Goal: Information Seeking & Learning: Compare options

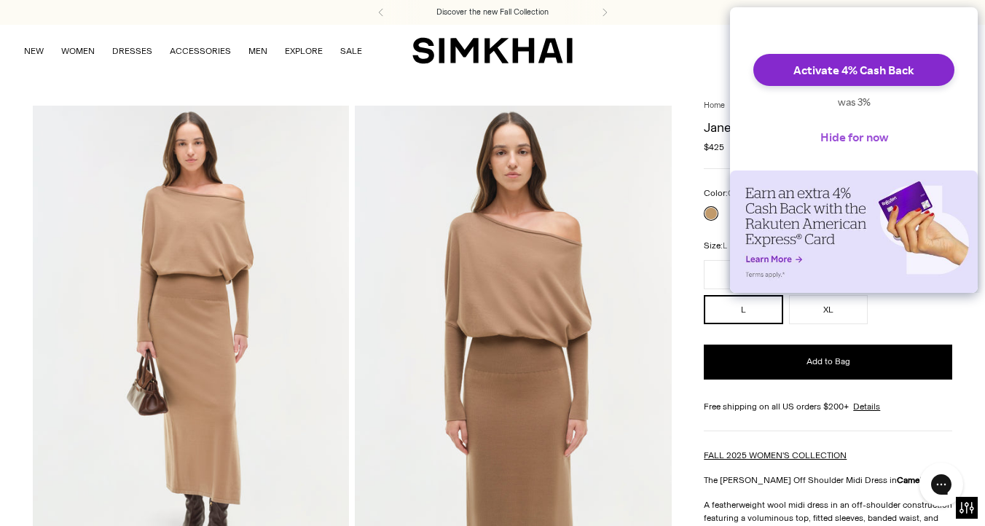
click at [836, 153] on button "Hide for now" at bounding box center [854, 137] width 91 height 32
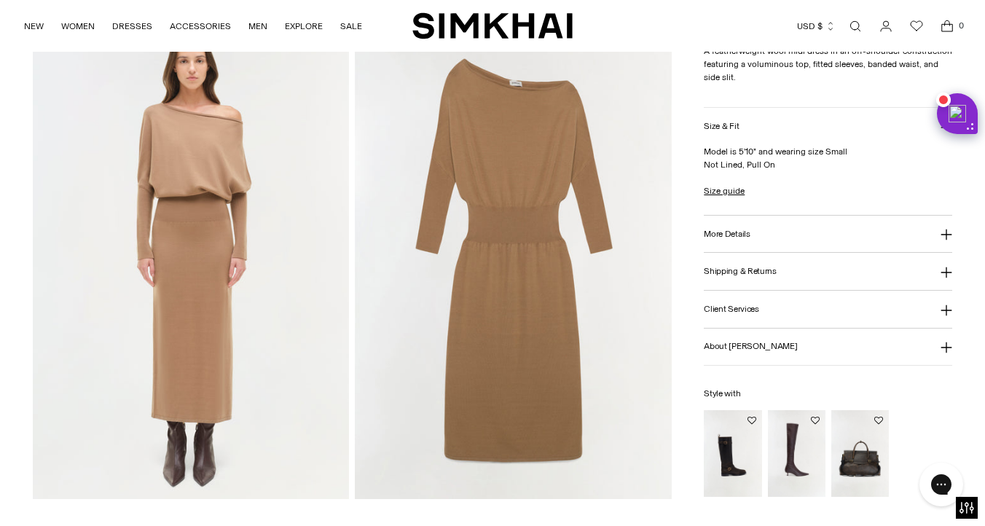
scroll to position [1045, 0]
click at [725, 238] on h3 "More Details" at bounding box center [727, 233] width 46 height 9
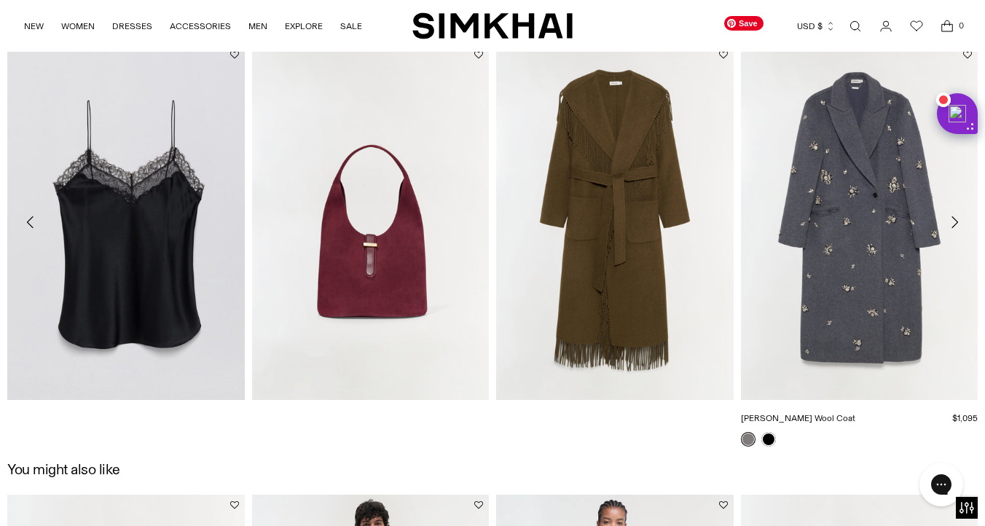
scroll to position [1584, 0]
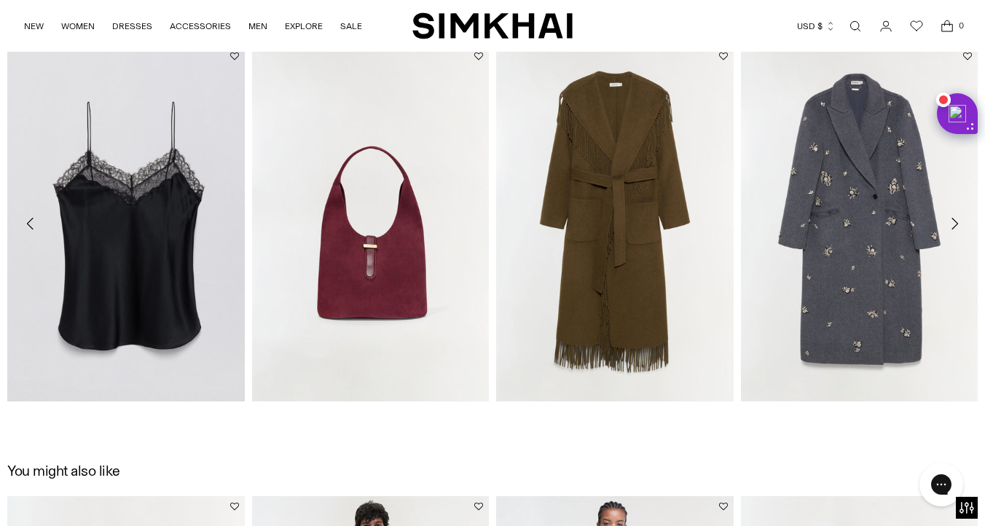
click at [773, 448] on div "Recently viewed Hathaway Wool Cashmere Midi Dress $815 Unit price / per Exclusi…" at bounding box center [492, 230] width 985 height 450
click at [774, 451] on div "Recently viewed Hathaway Wool Cashmere Midi Dress $815 Unit price / per Exclusi…" at bounding box center [492, 230] width 985 height 450
click at [954, 225] on icon "Move to next carousel slide" at bounding box center [954, 223] width 17 height 17
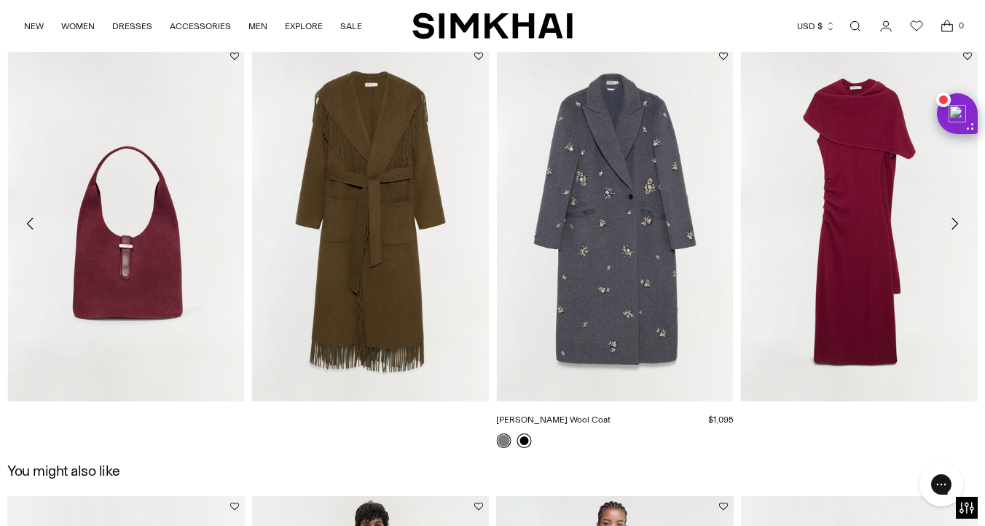
click at [523, 441] on link at bounding box center [524, 440] width 15 height 15
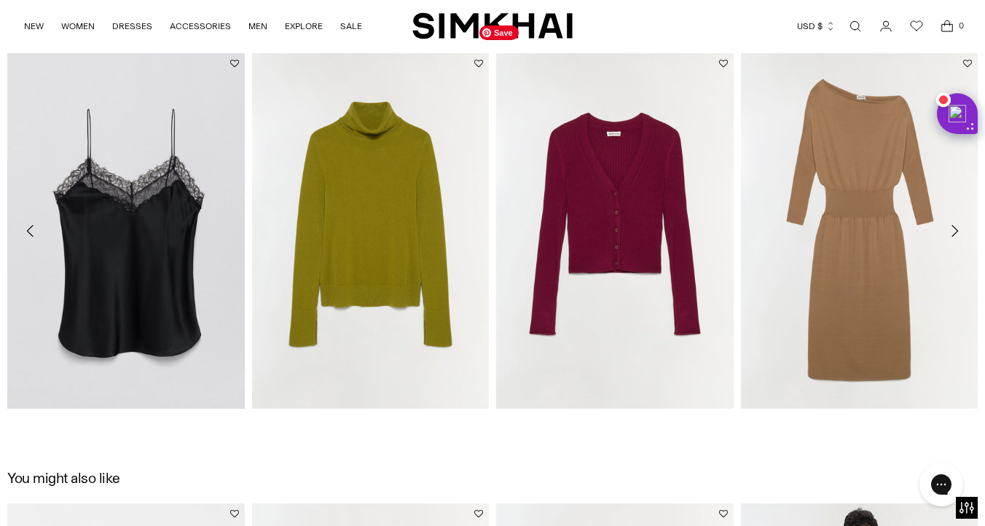
scroll to position [2059, 0]
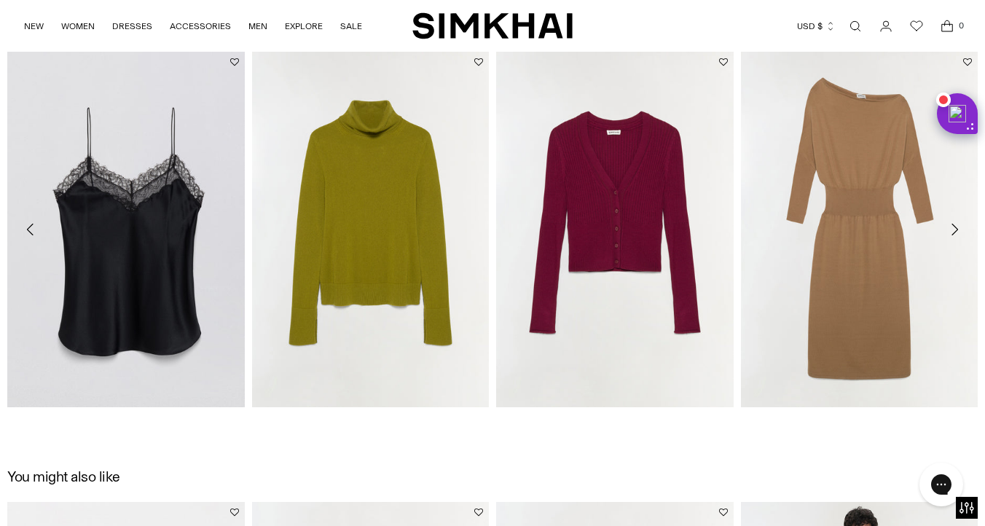
click at [855, 29] on link "Open search modal" at bounding box center [855, 26] width 29 height 29
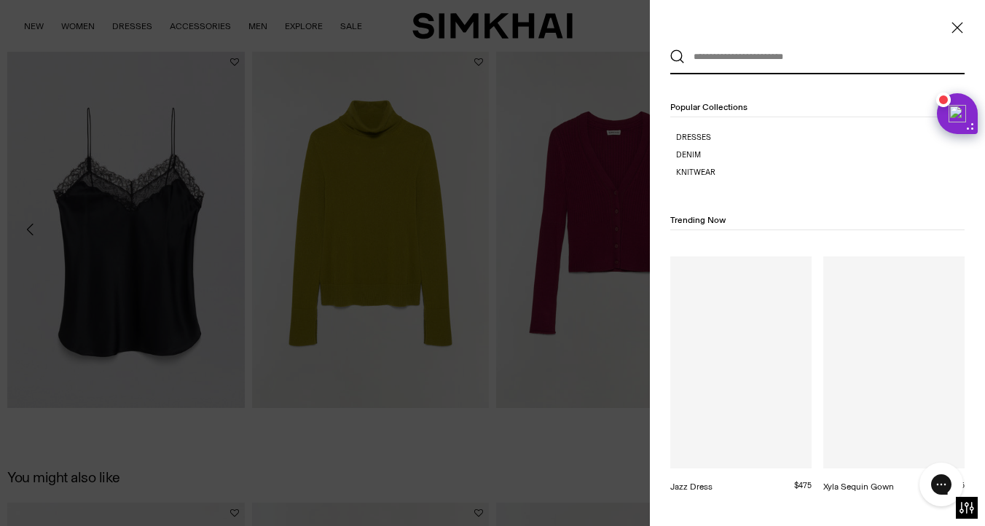
scroll to position [0, 0]
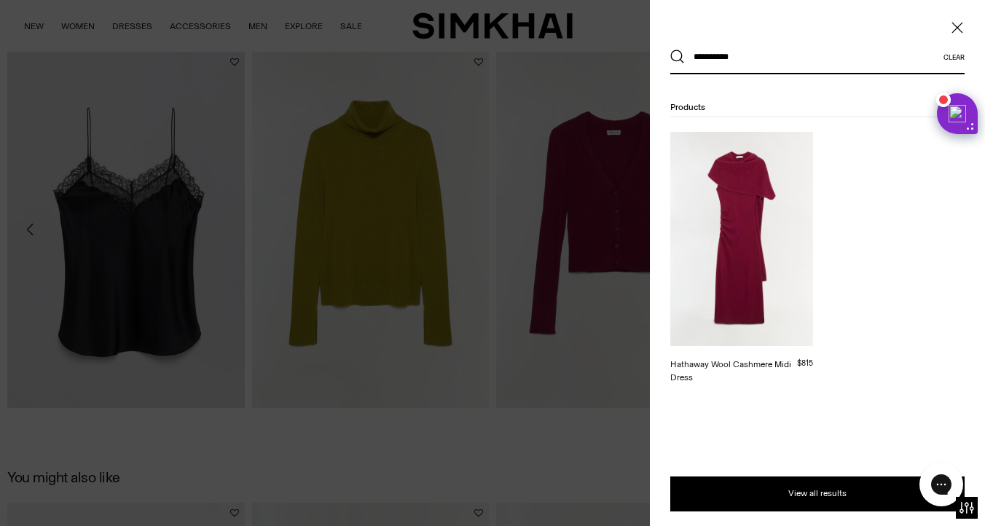
type input "**********"
click at [670, 50] on button "Search" at bounding box center [677, 57] width 15 height 15
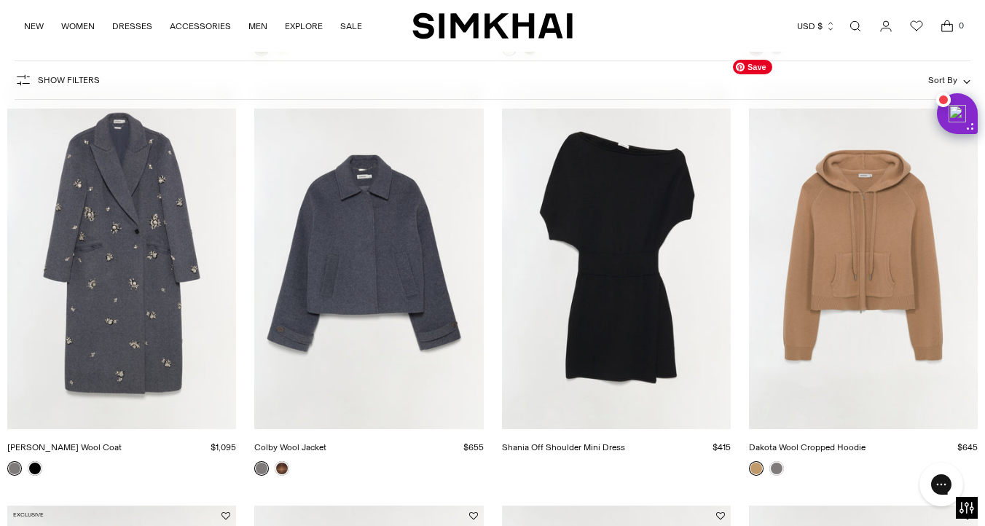
scroll to position [610, 0]
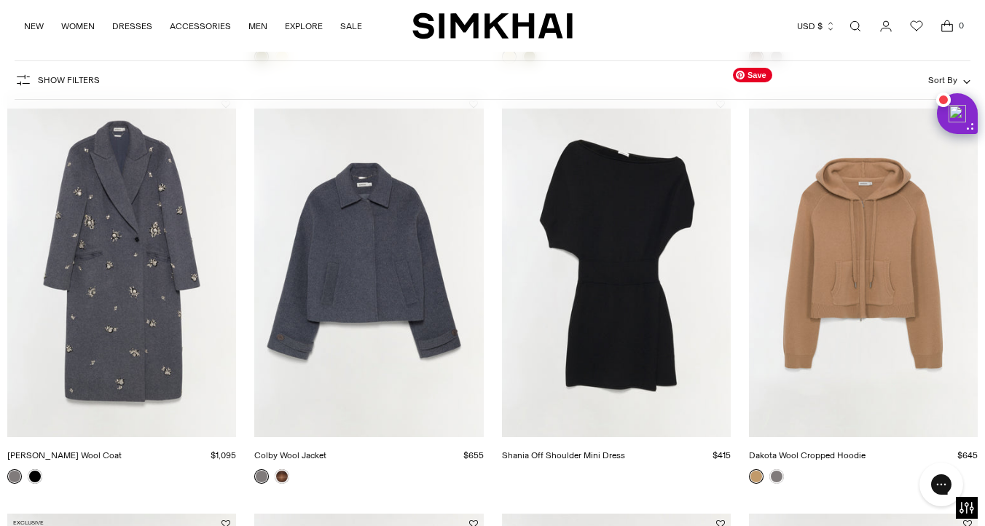
click at [0, 0] on img "Dakota Wool Cropped Hoodie" at bounding box center [0, 0] width 0 height 0
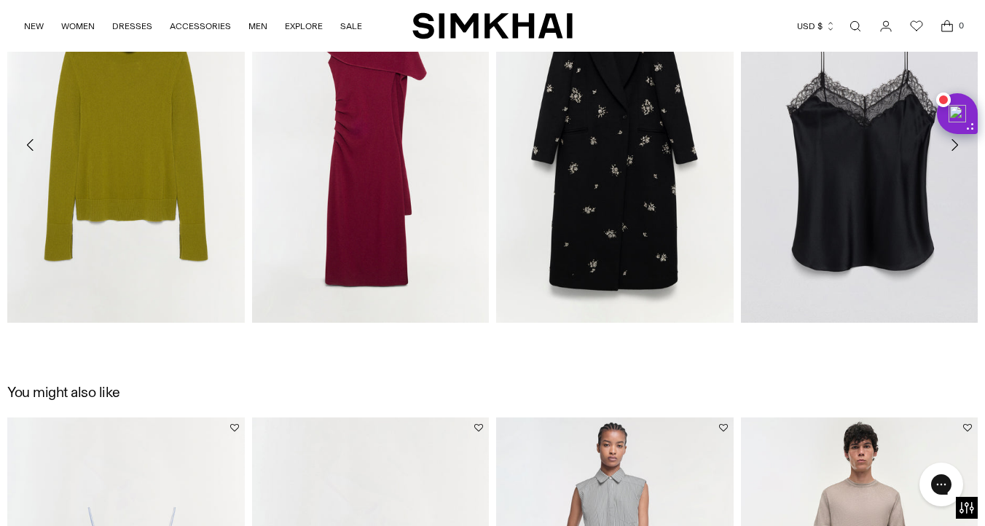
scroll to position [1668, 0]
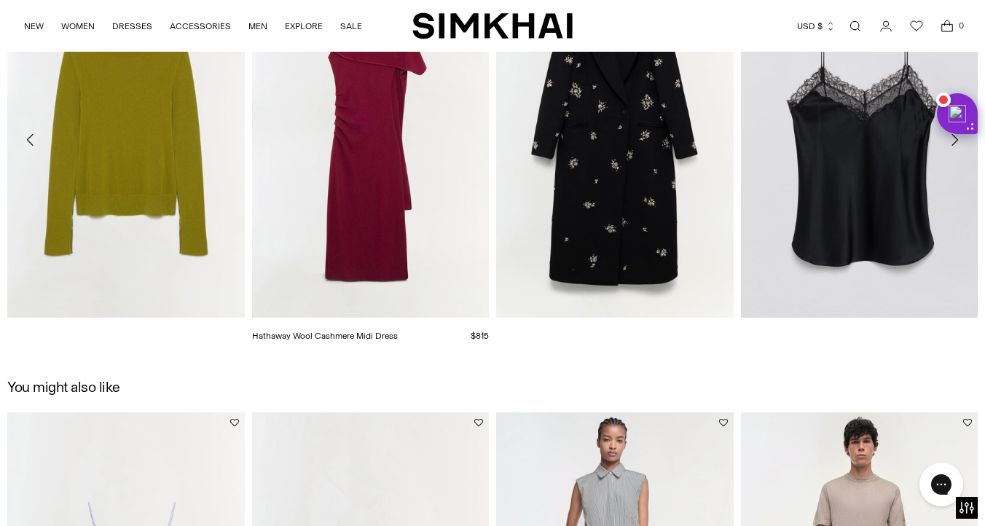
click at [0, 0] on img "Hathaway Wool Cashmere Midi Dress" at bounding box center [0, 0] width 0 height 0
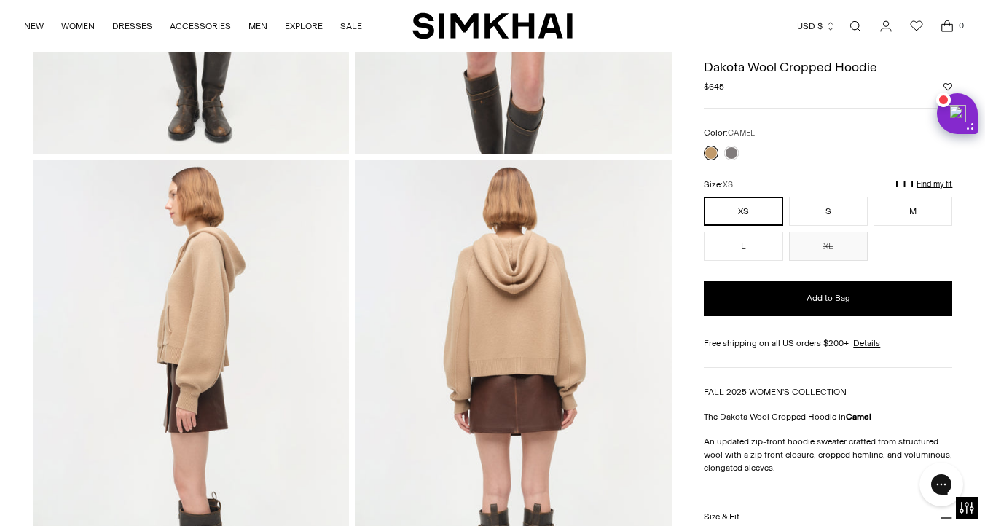
scroll to position [423, 0]
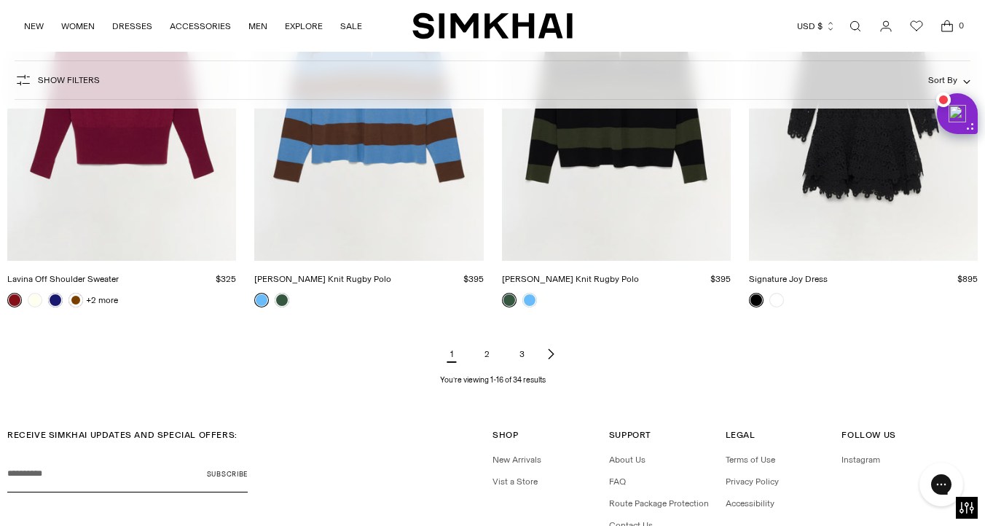
scroll to position [1627, 0]
click at [490, 355] on link "2" at bounding box center [486, 353] width 29 height 29
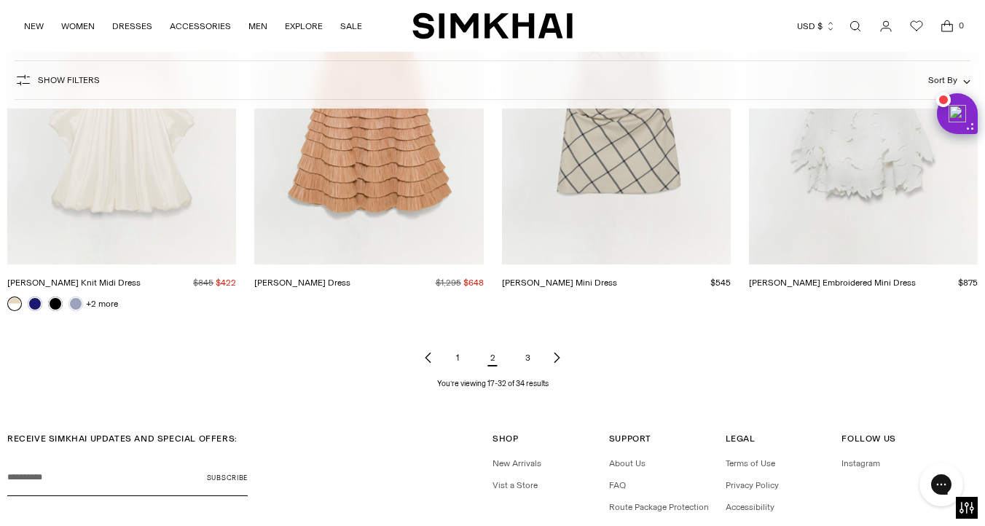
scroll to position [1636, 0]
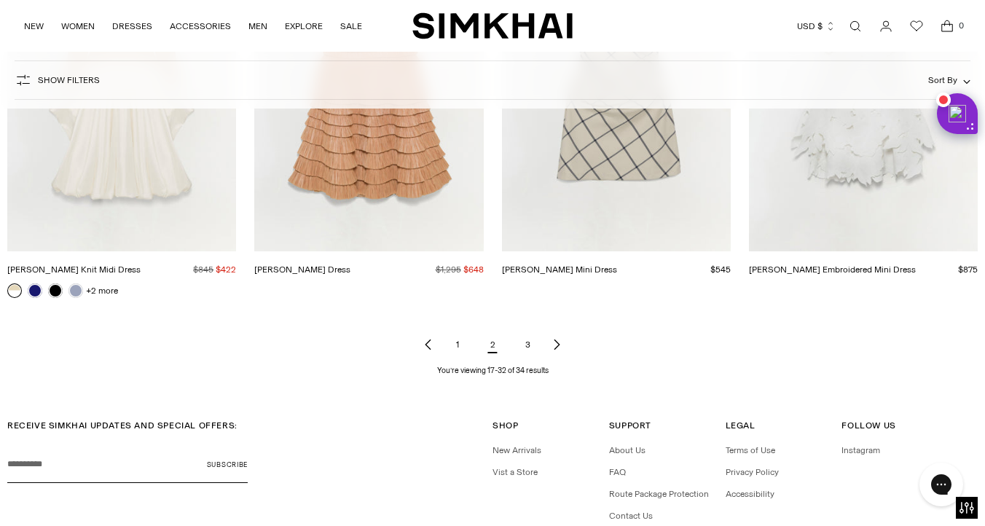
click at [525, 348] on link "3" at bounding box center [527, 344] width 29 height 29
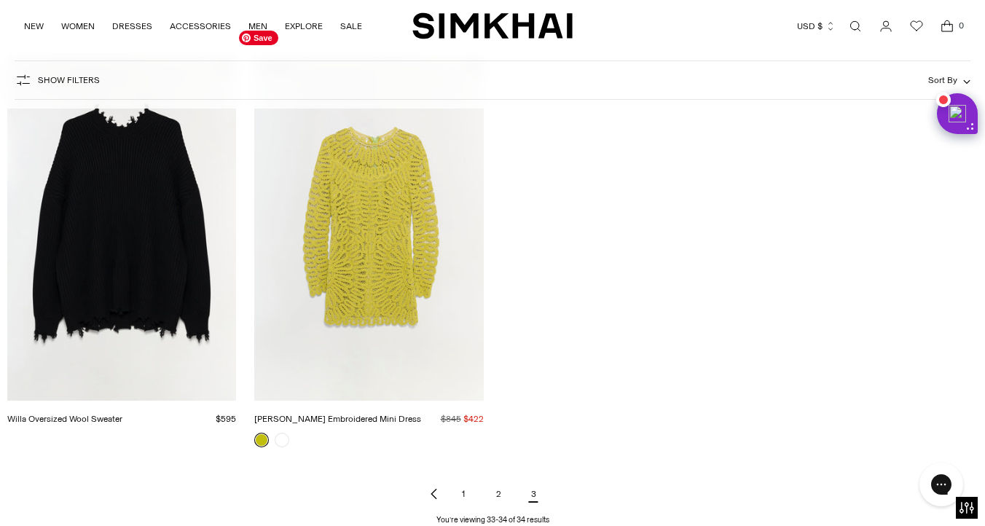
scroll to position [212, 0]
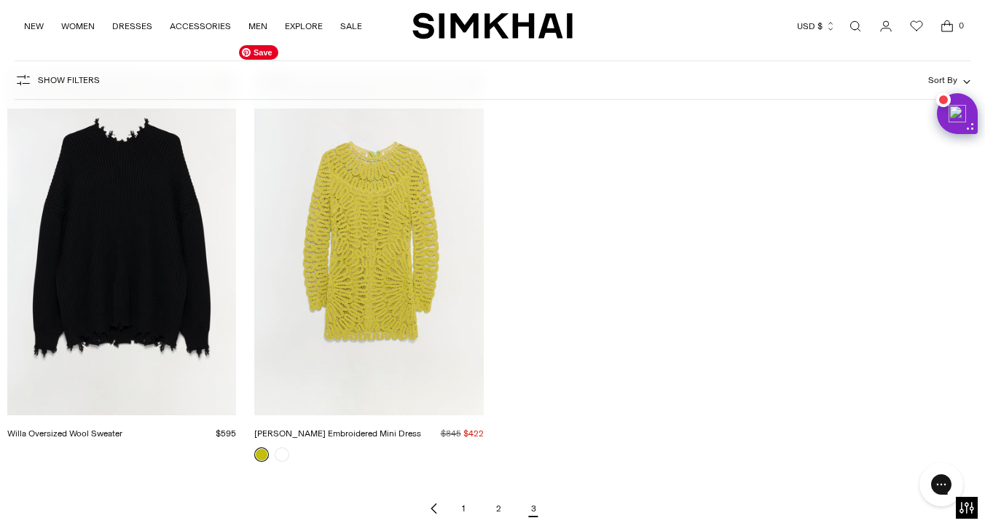
click at [0, 0] on img "McCall Embroidered Mini Dress" at bounding box center [0, 0] width 0 height 0
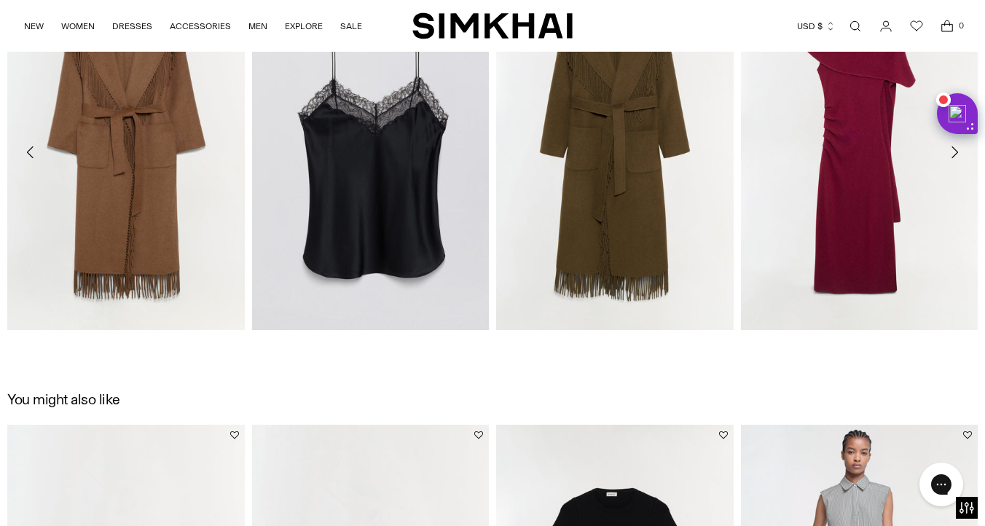
scroll to position [2138, 0]
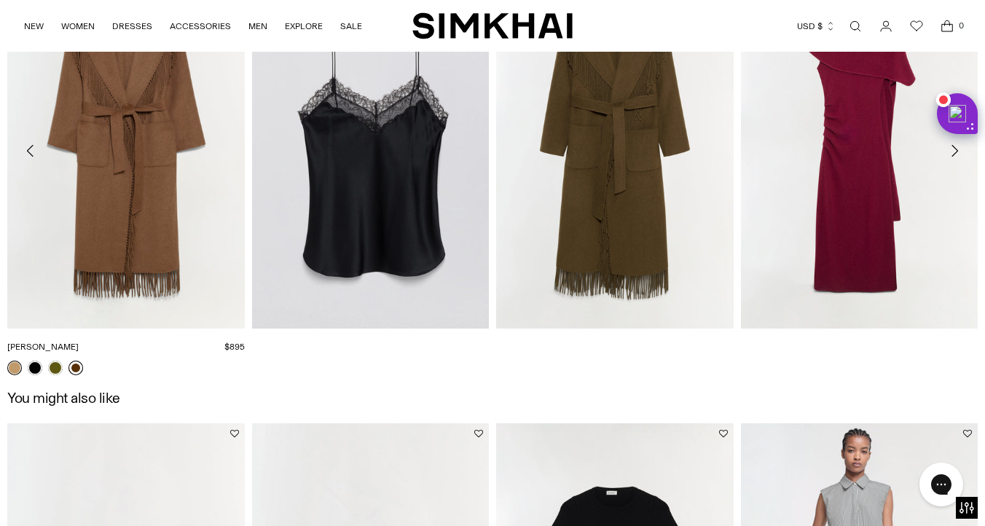
click at [79, 370] on link at bounding box center [75, 368] width 15 height 15
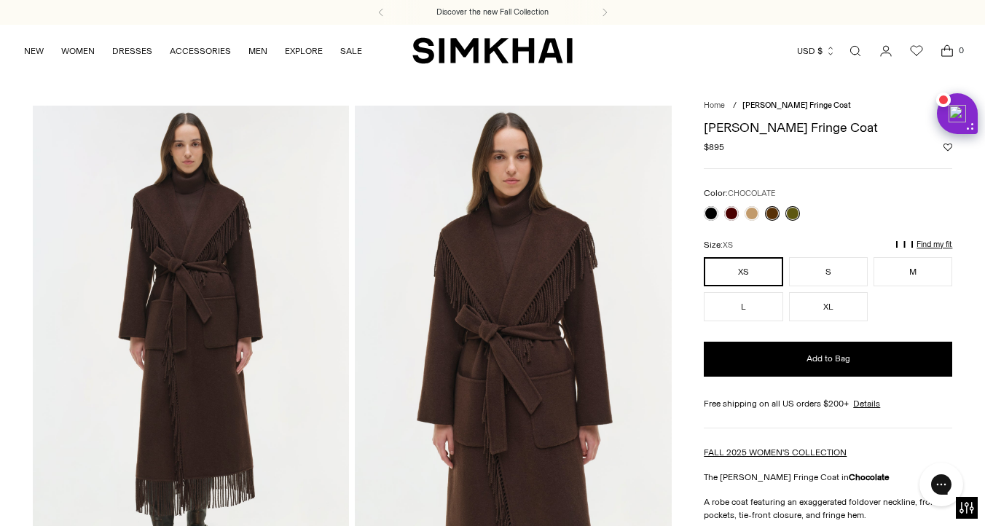
click at [790, 211] on link at bounding box center [792, 213] width 15 height 15
click at [794, 217] on link at bounding box center [792, 213] width 15 height 15
click at [777, 212] on link at bounding box center [772, 213] width 15 height 15
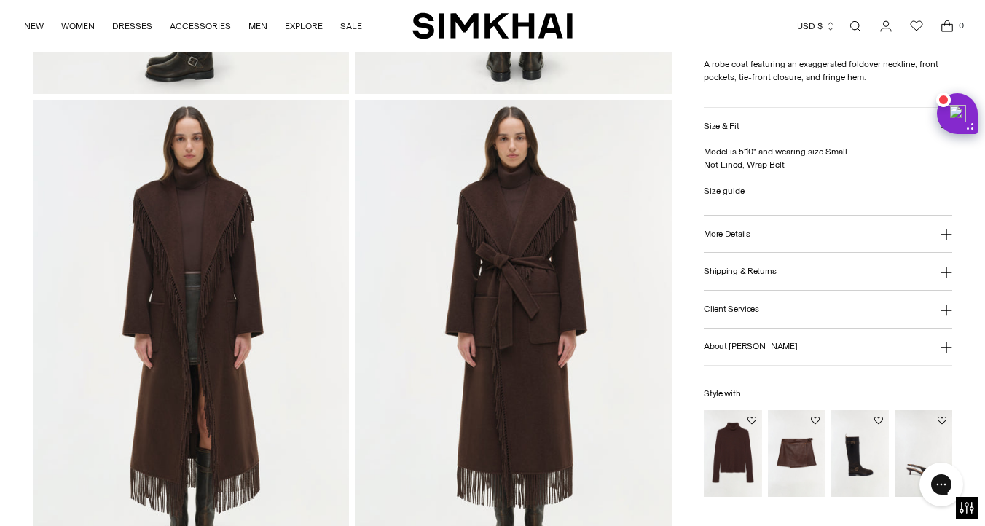
scroll to position [968, 0]
click at [776, 238] on button "More Details" at bounding box center [828, 234] width 248 height 37
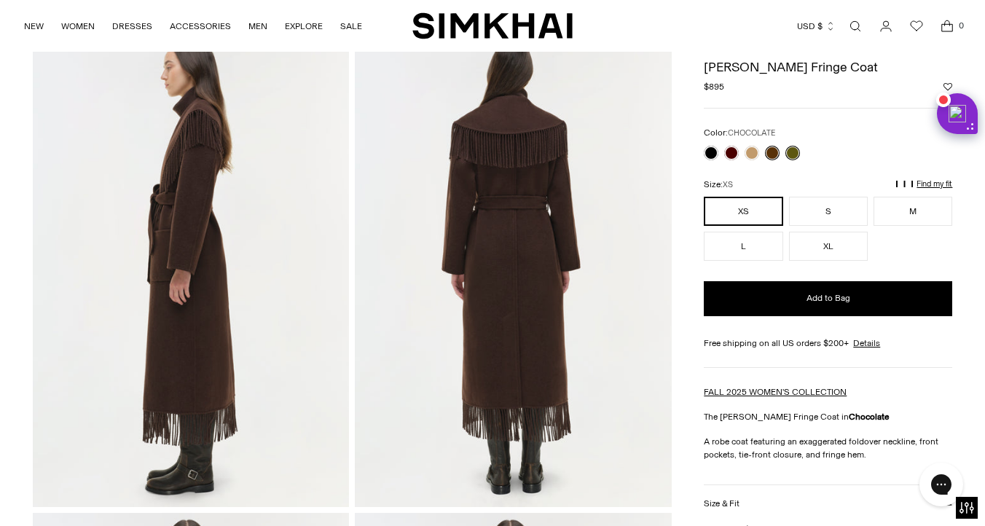
scroll to position [546, 0]
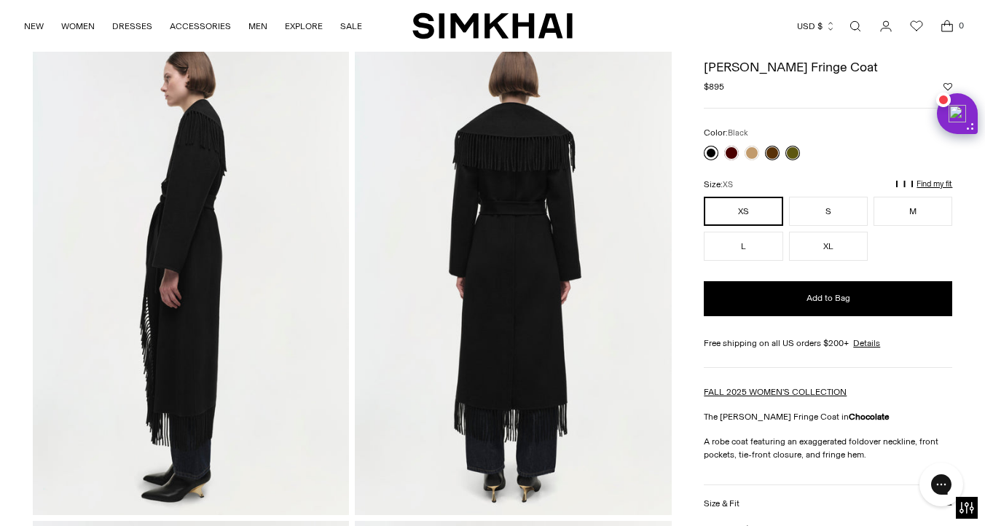
click at [710, 150] on link at bounding box center [711, 153] width 15 height 15
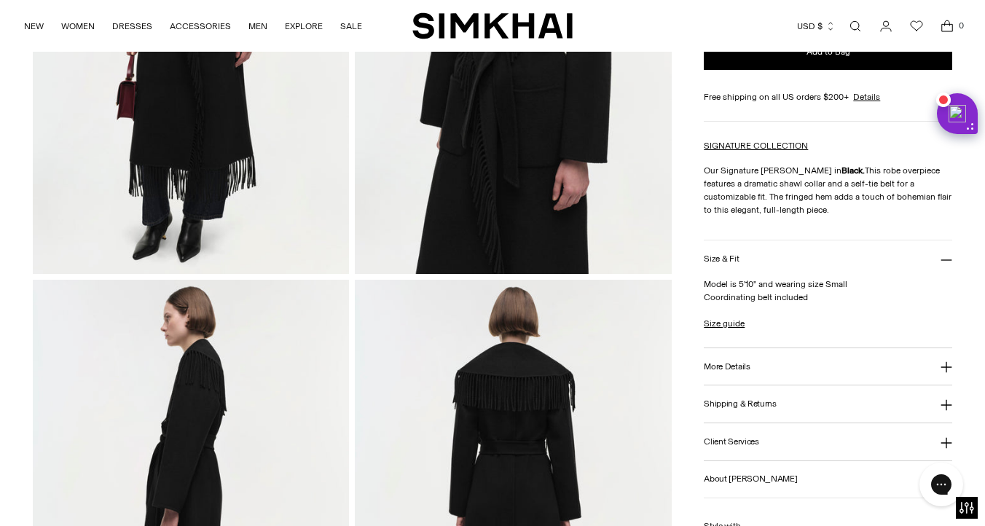
scroll to position [308, 0]
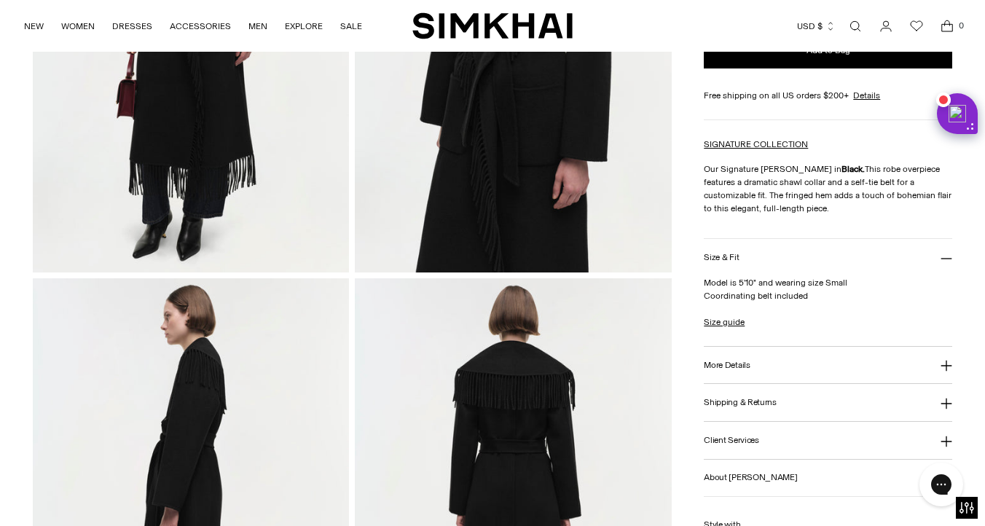
click at [725, 361] on h3 "More Details" at bounding box center [727, 365] width 46 height 9
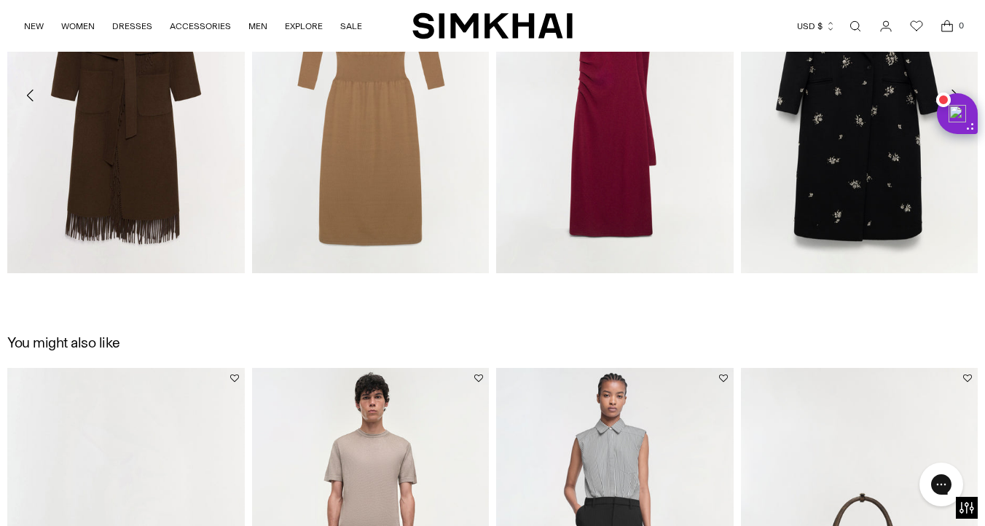
scroll to position [1714, 0]
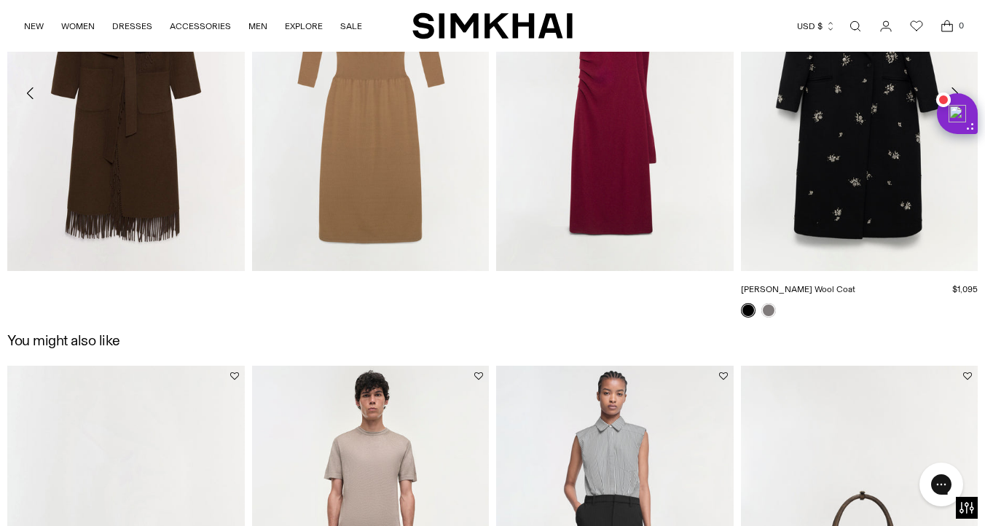
click at [0, 0] on img "Gianni Embellished Wool Coat" at bounding box center [0, 0] width 0 height 0
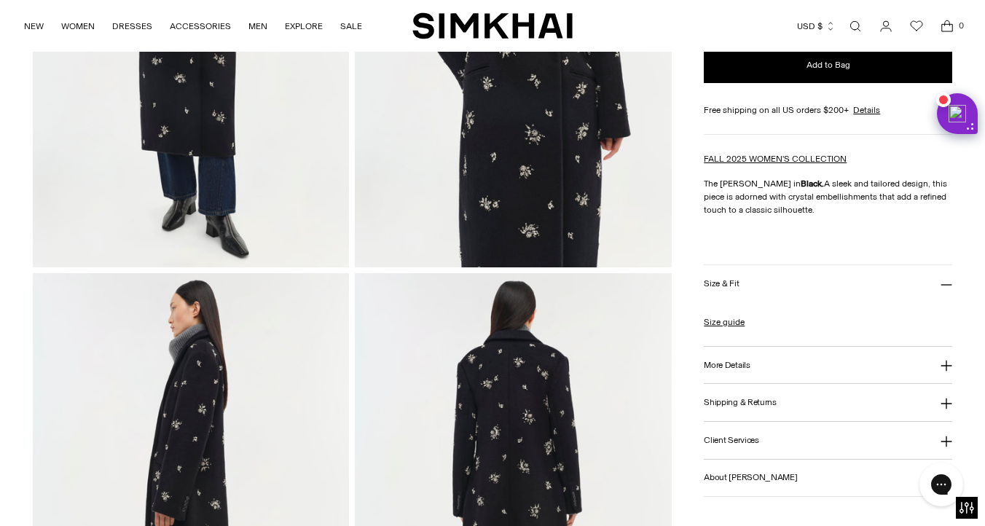
click at [804, 365] on button "More Details" at bounding box center [828, 365] width 248 height 37
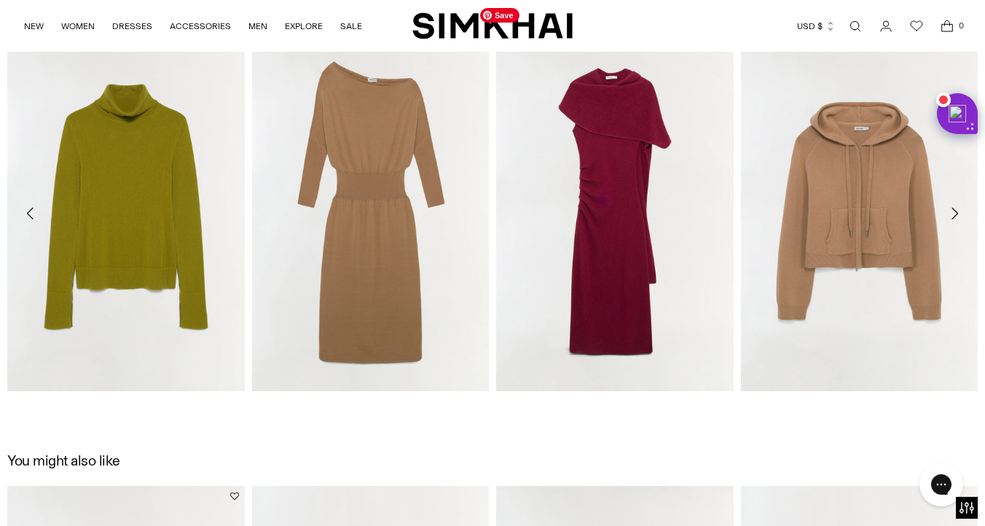
scroll to position [2061, 0]
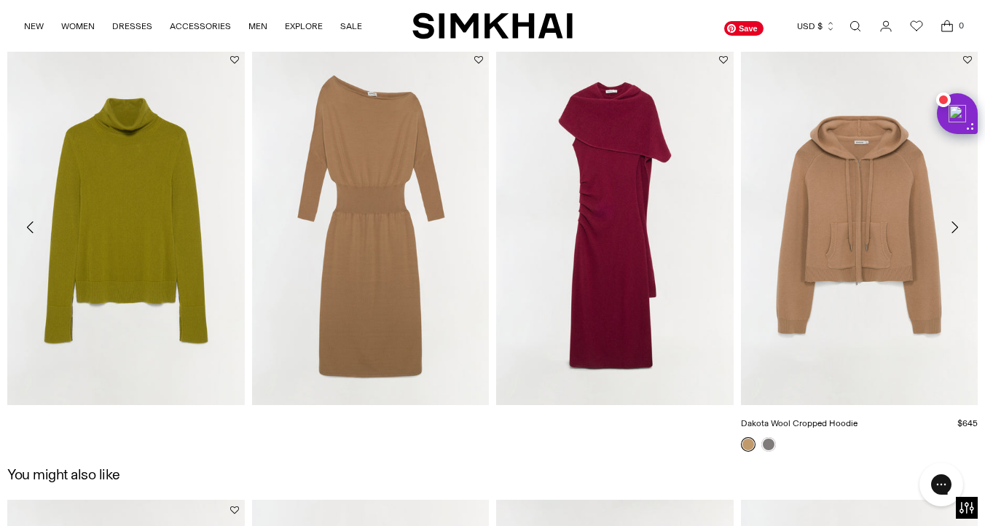
click at [0, 0] on img "Dakota Wool Cropped Hoodie" at bounding box center [0, 0] width 0 height 0
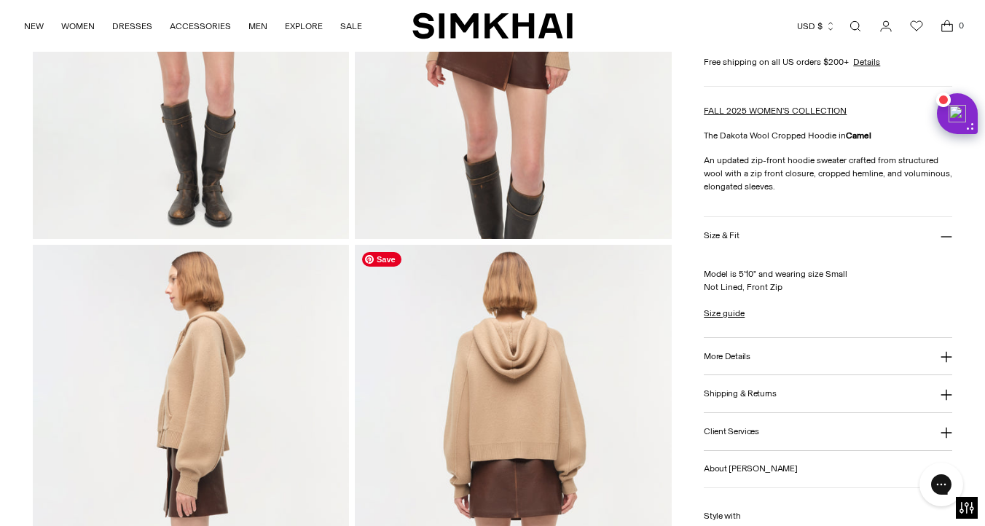
scroll to position [360, 0]
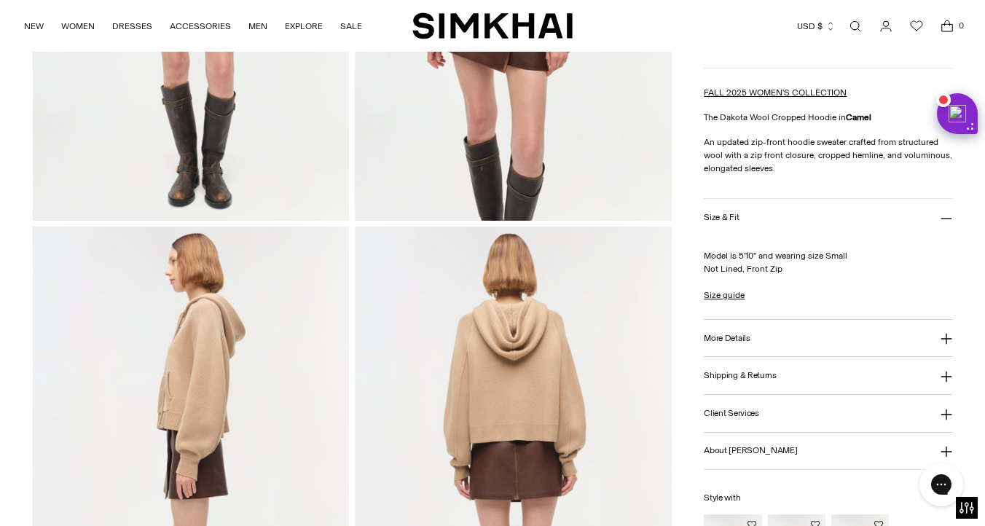
click at [729, 336] on h3 "More Details" at bounding box center [727, 338] width 46 height 9
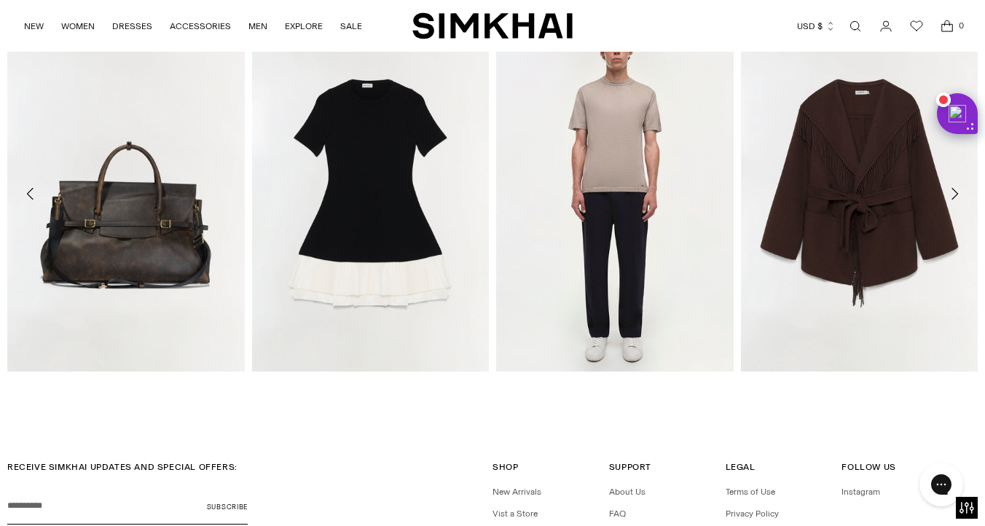
scroll to position [2065, 0]
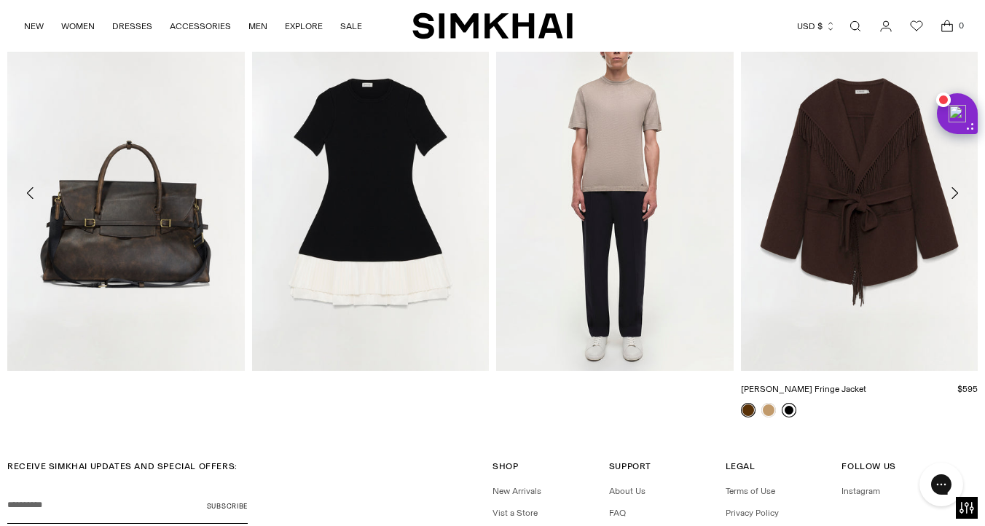
click at [785, 409] on link at bounding box center [789, 410] width 15 height 15
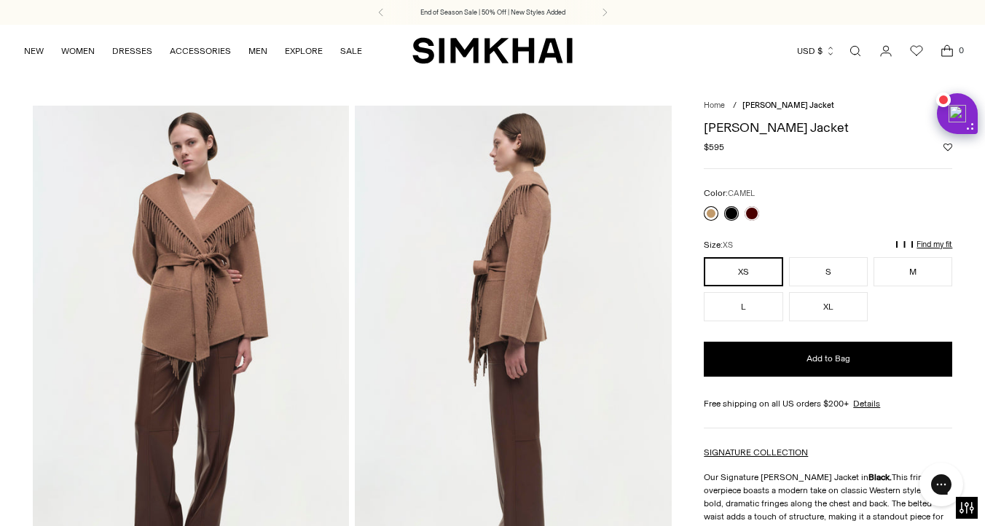
click at [716, 214] on link at bounding box center [711, 213] width 15 height 15
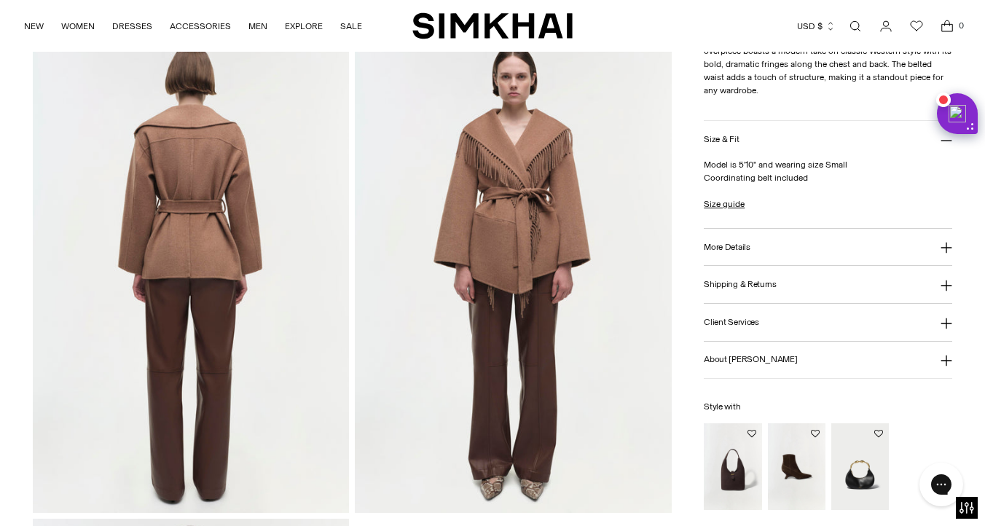
scroll to position [579, 0]
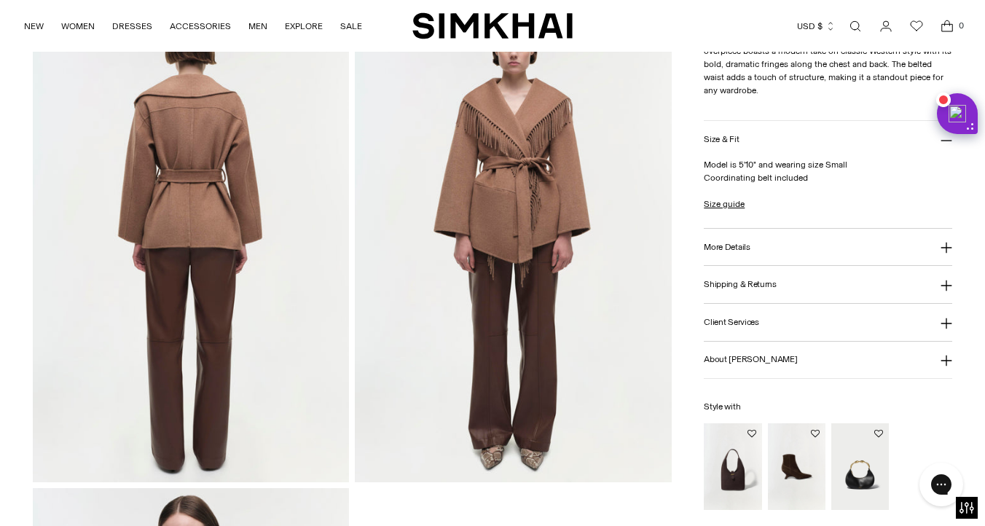
click at [747, 242] on h3 "More Details" at bounding box center [727, 246] width 46 height 9
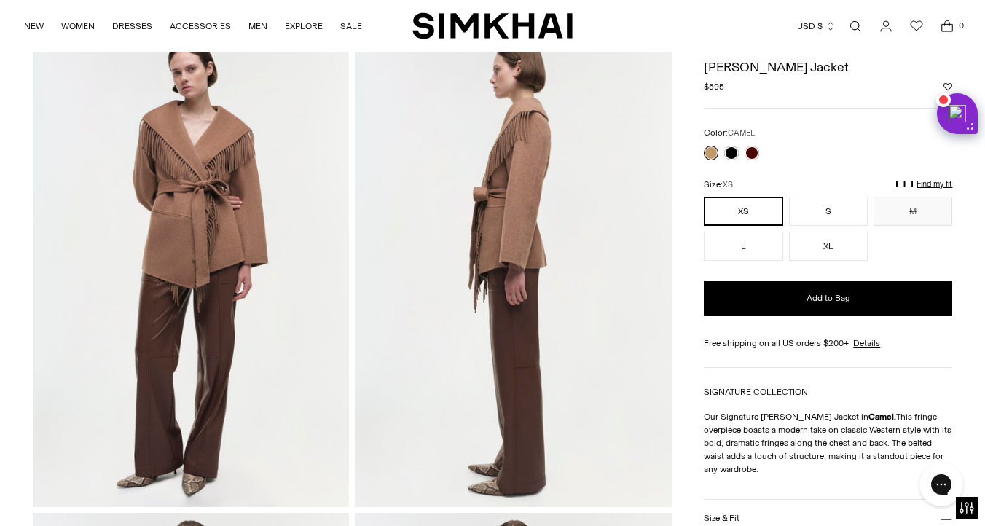
scroll to position [0, 0]
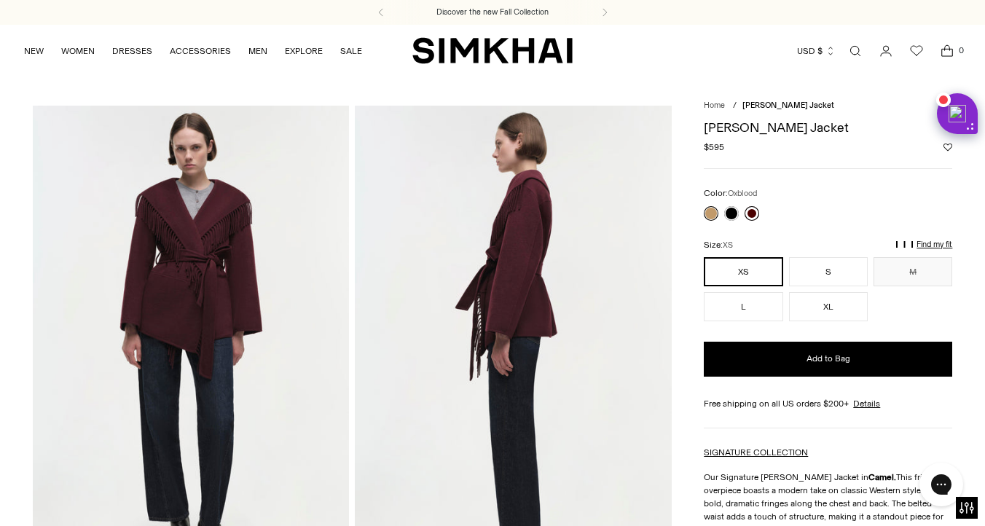
click at [753, 214] on link at bounding box center [752, 213] width 15 height 15
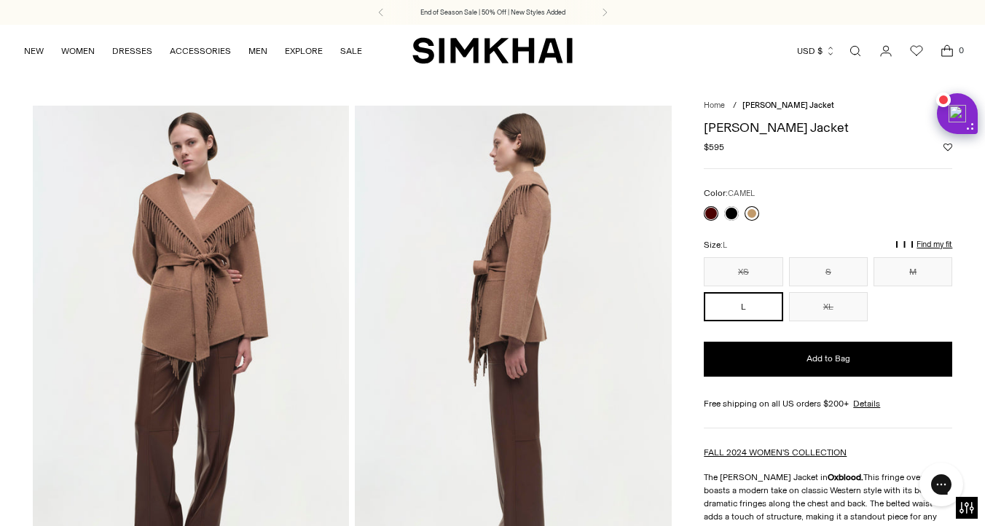
click at [748, 219] on link at bounding box center [752, 213] width 15 height 15
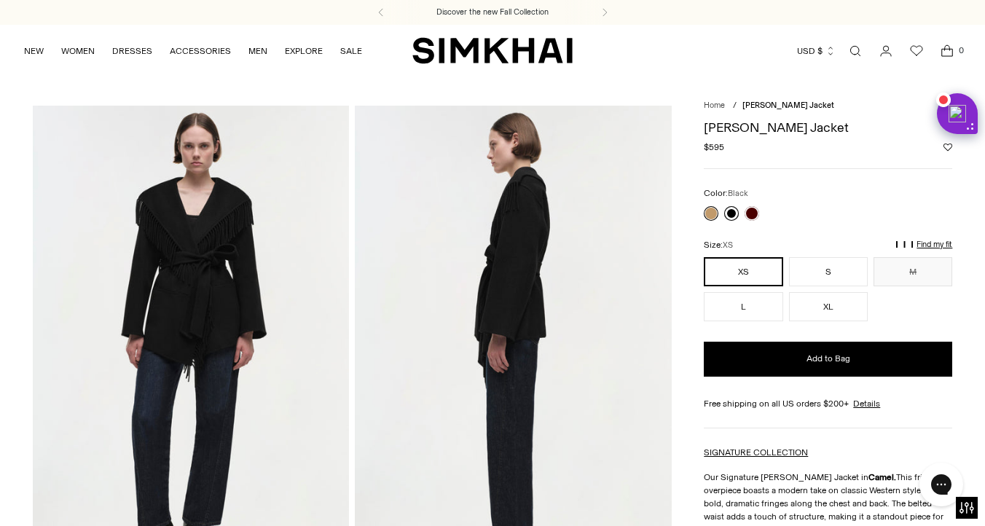
click at [729, 216] on link at bounding box center [731, 213] width 15 height 15
